Goal: Check status: Check status

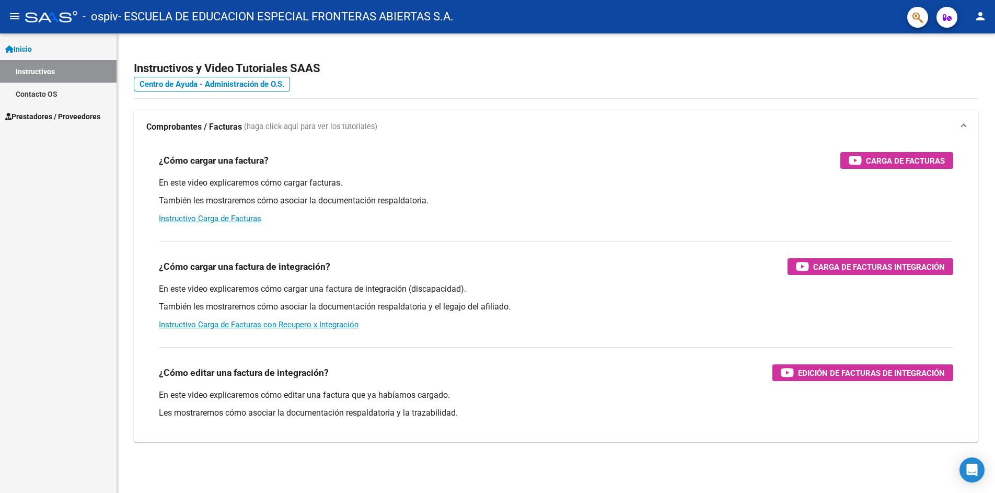
click at [45, 120] on span "Prestadores / Proveedores" at bounding box center [52, 116] width 95 height 11
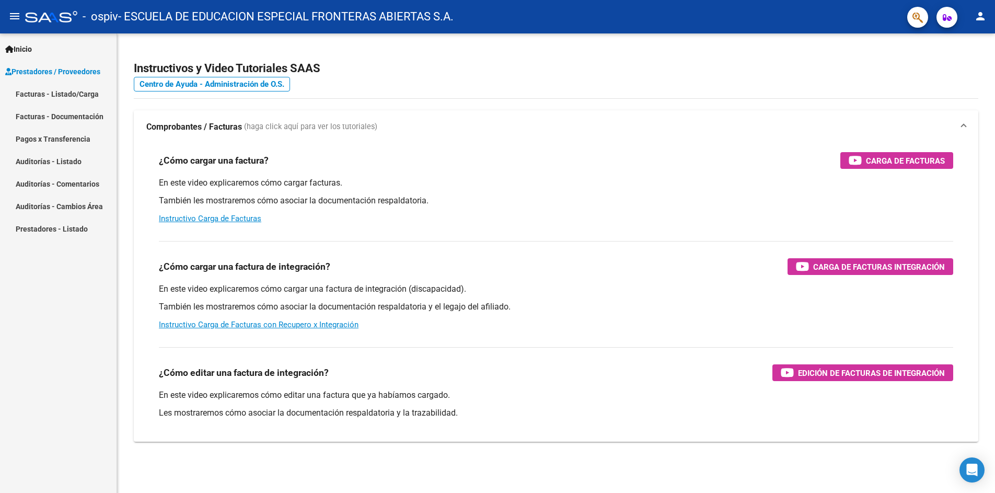
click at [58, 138] on link "Pagos x Transferencia" at bounding box center [58, 138] width 116 height 22
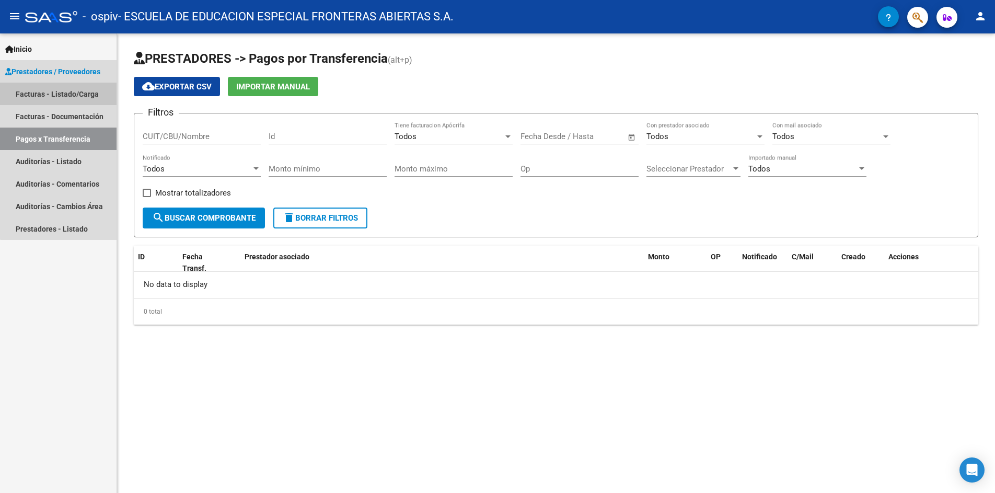
click at [64, 91] on link "Facturas - Listado/Carga" at bounding box center [58, 94] width 116 height 22
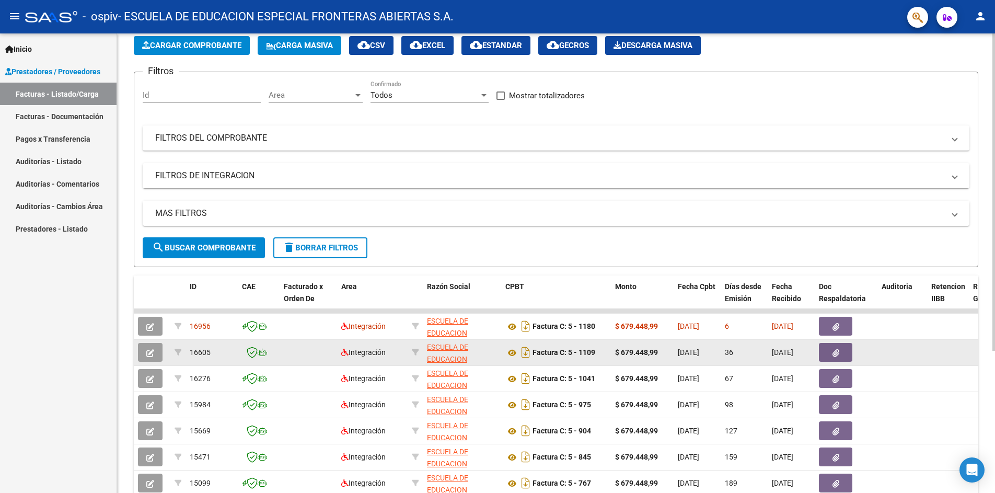
scroll to position [104, 0]
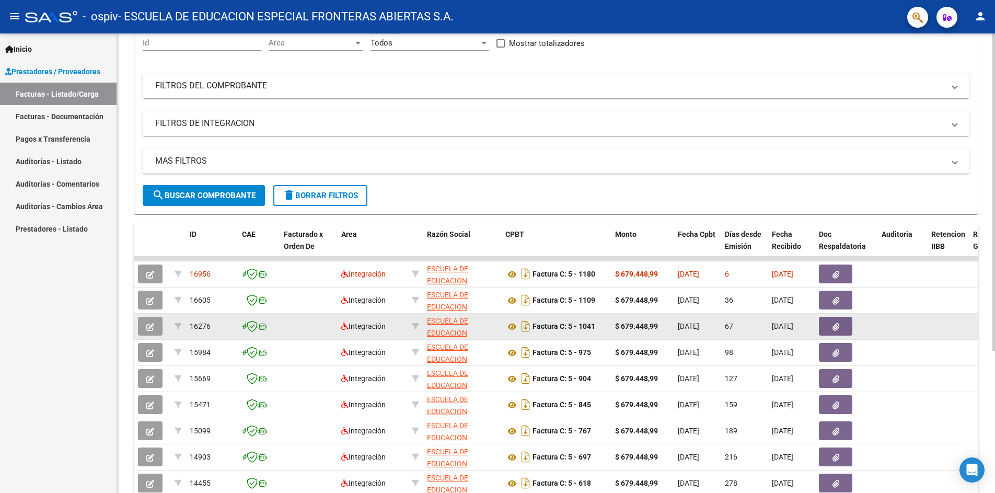
click at [148, 328] on icon "button" at bounding box center [150, 327] width 8 height 8
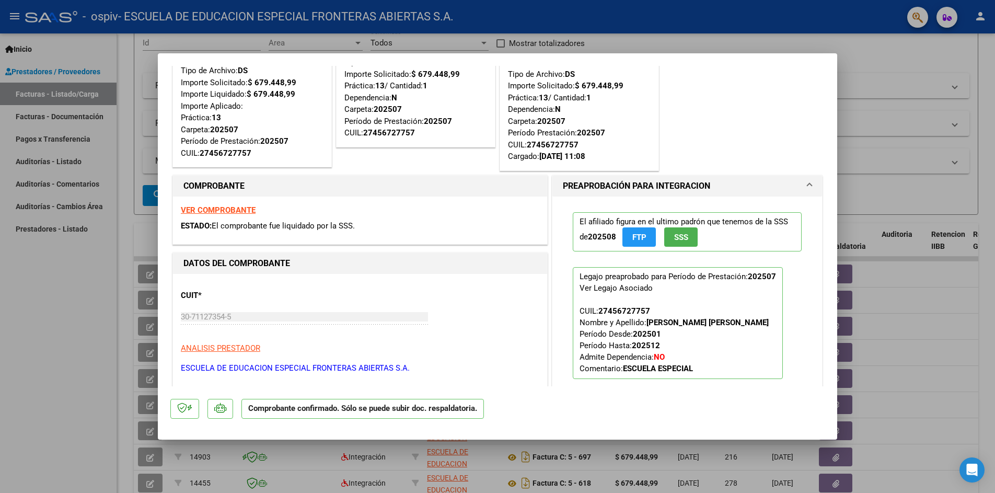
scroll to position [0, 0]
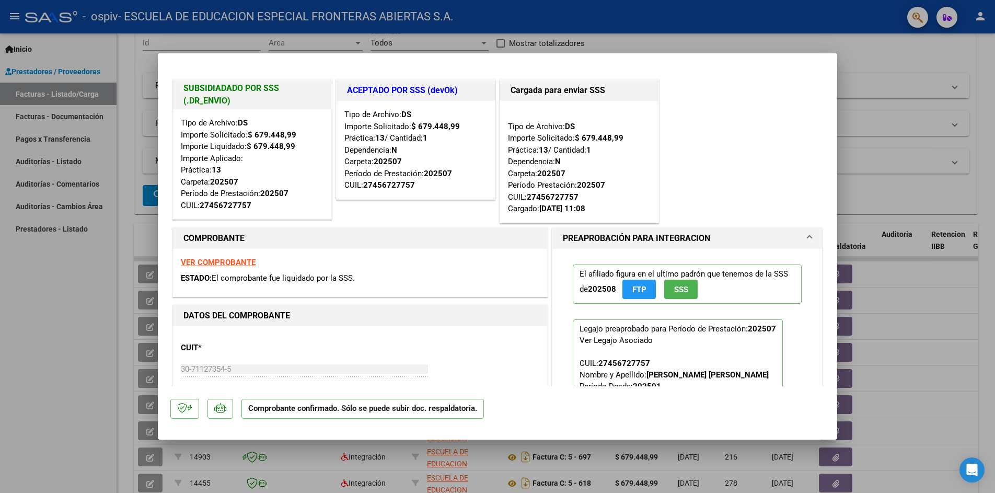
click at [231, 261] on strong "VER COMPROBANTE" at bounding box center [218, 262] width 75 height 9
click at [983, 16] on div at bounding box center [497, 246] width 995 height 493
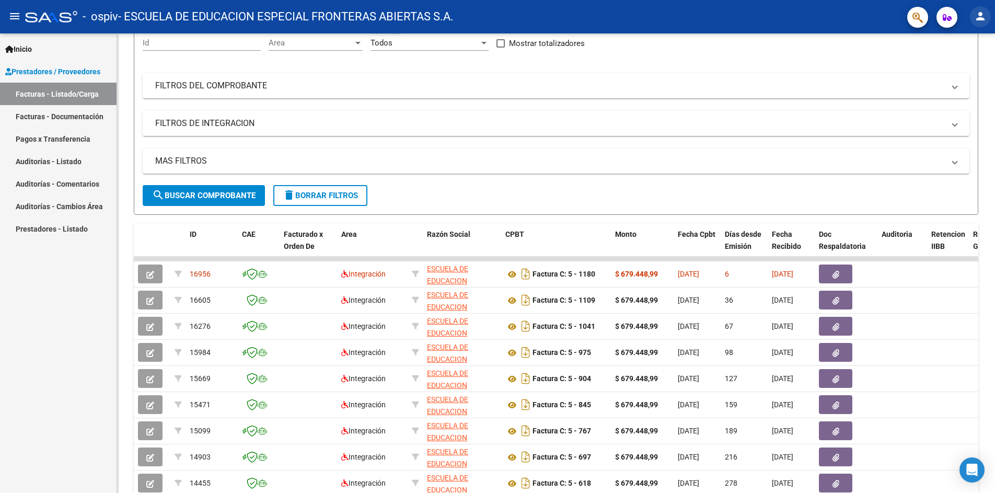
click at [976, 17] on mat-icon "person" at bounding box center [980, 16] width 13 height 13
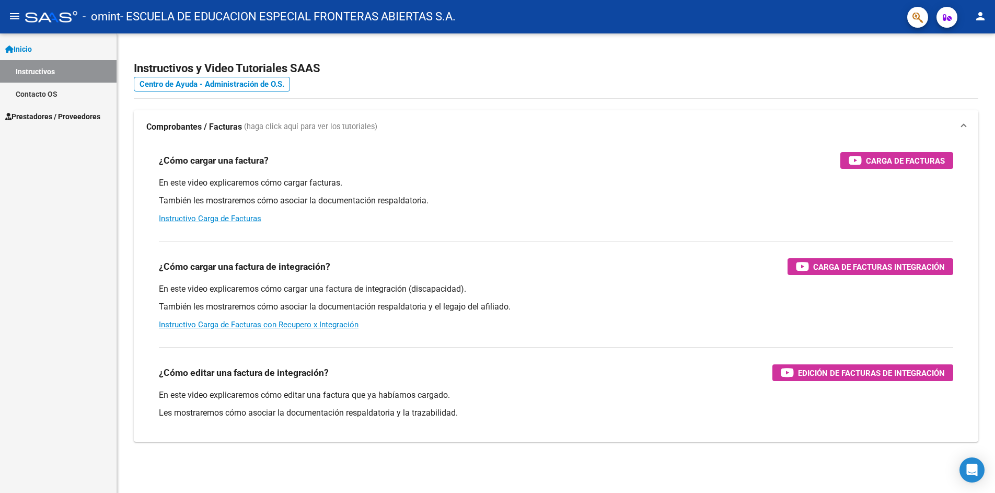
click at [38, 115] on span "Prestadores / Proveedores" at bounding box center [52, 116] width 95 height 11
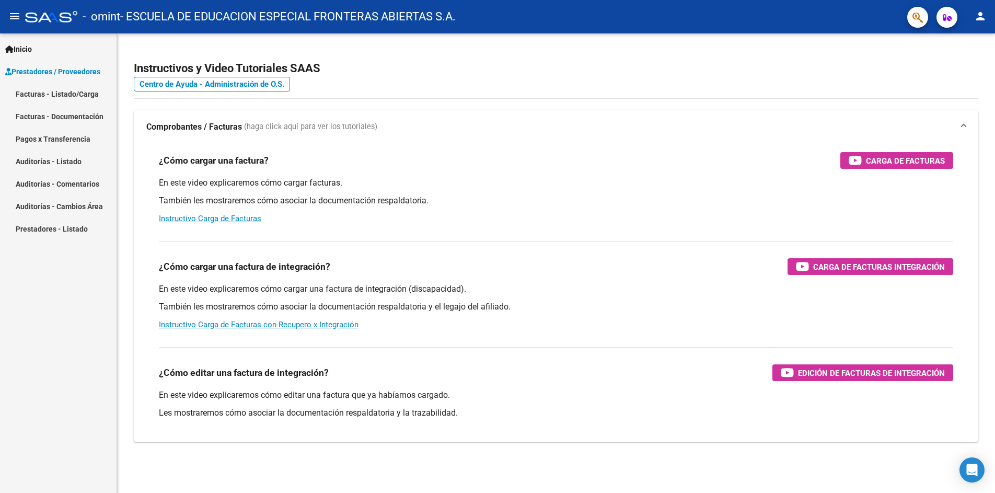
click at [49, 136] on link "Pagos x Transferencia" at bounding box center [58, 138] width 116 height 22
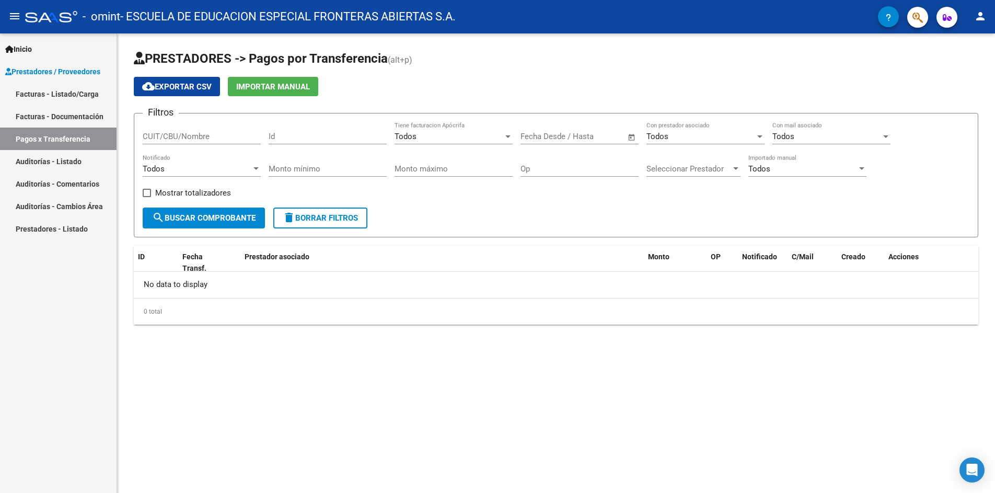
click at [734, 168] on div at bounding box center [735, 168] width 5 height 3
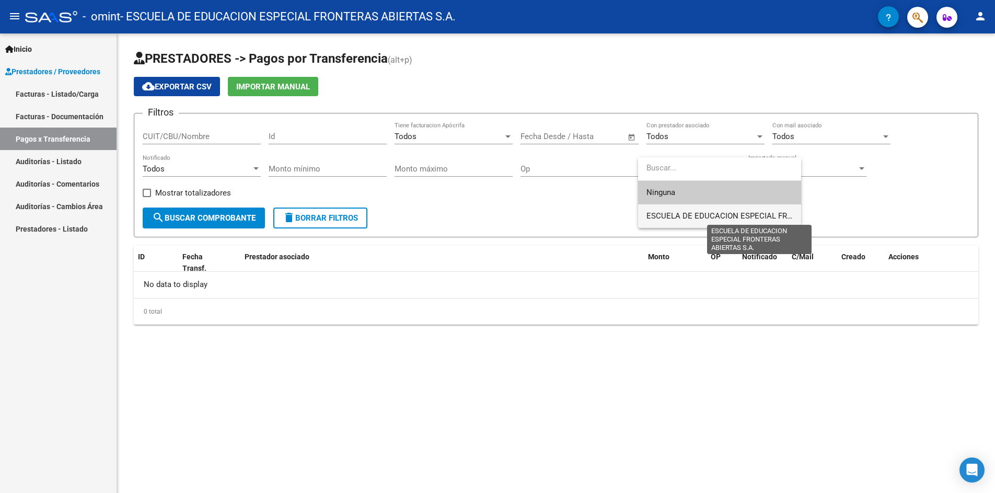
click at [731, 213] on span "ESCUELA DE EDUCACION ESPECIAL FRONTERAS ABIERTAS S.A." at bounding box center [760, 215] width 229 height 9
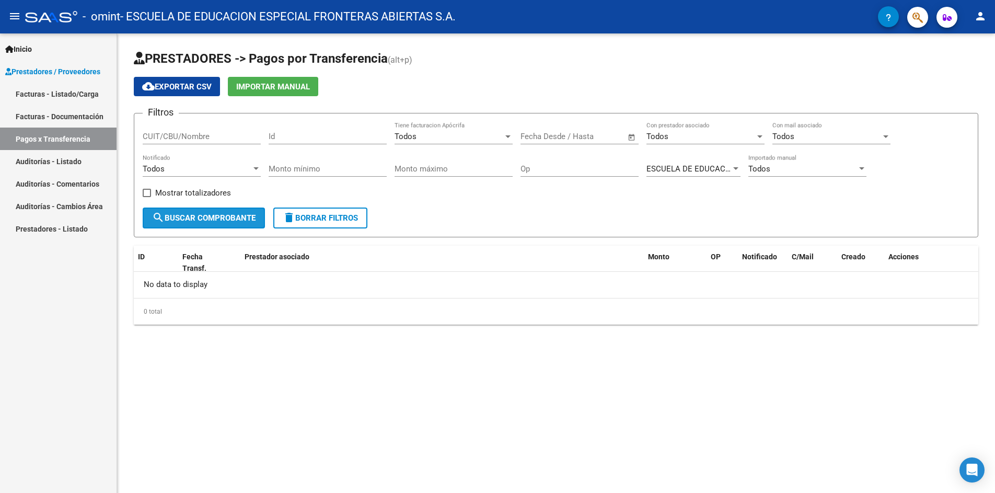
click at [205, 213] on span "search Buscar Comprobante" at bounding box center [203, 217] width 103 height 9
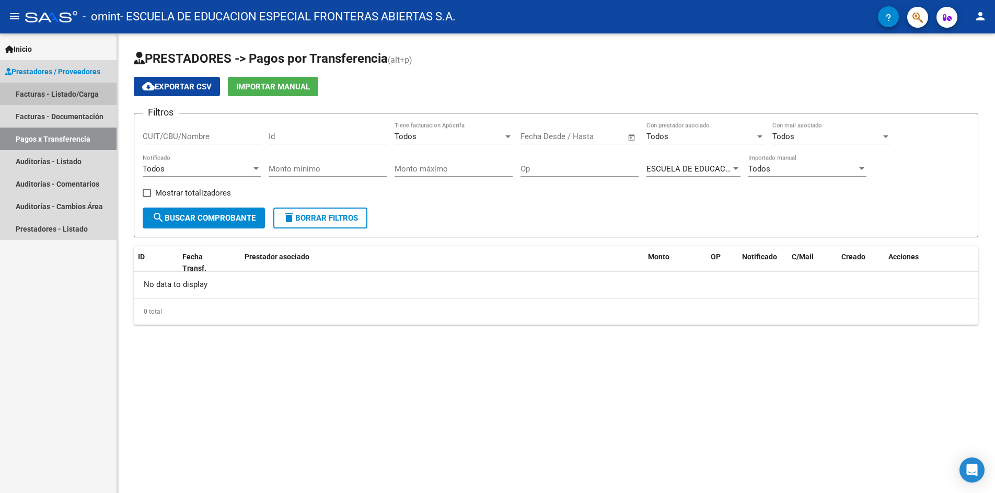
click at [74, 93] on link "Facturas - Listado/Carga" at bounding box center [58, 94] width 116 height 22
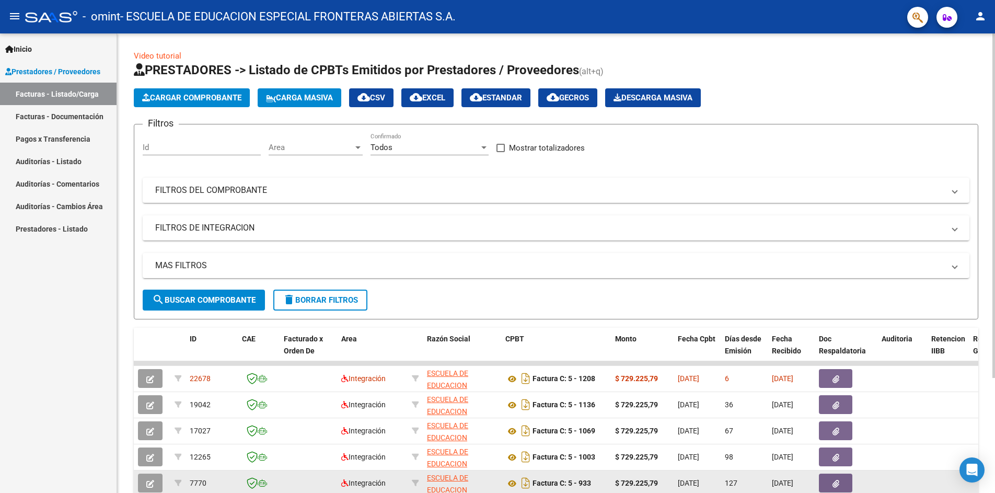
scroll to position [52, 0]
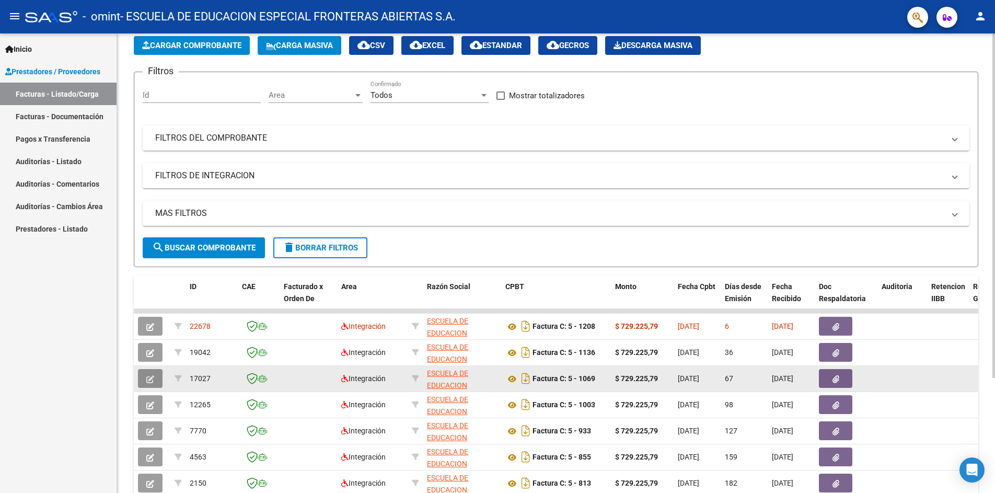
click at [157, 376] on button "button" at bounding box center [150, 378] width 25 height 19
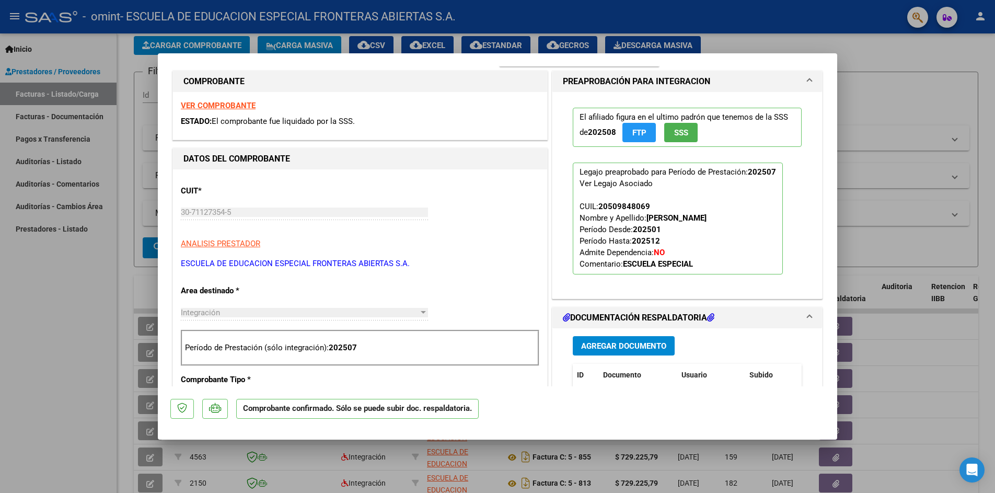
scroll to position [0, 0]
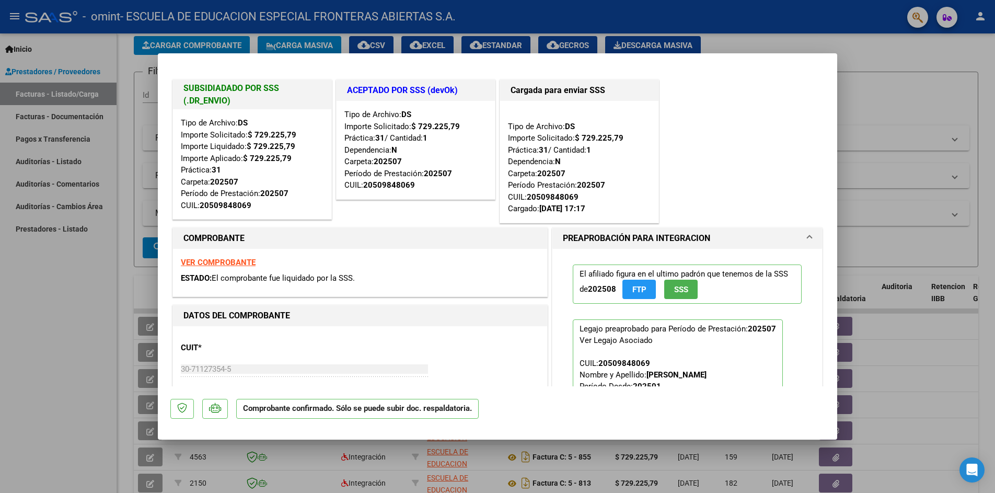
click at [917, 61] on div at bounding box center [497, 246] width 995 height 493
